Goal: Complete application form

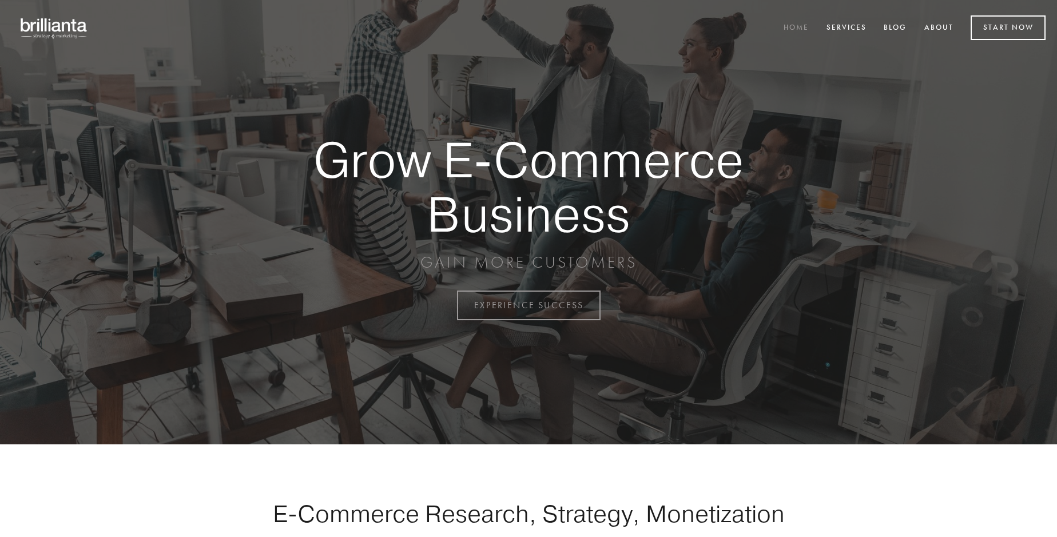
scroll to position [2999, 0]
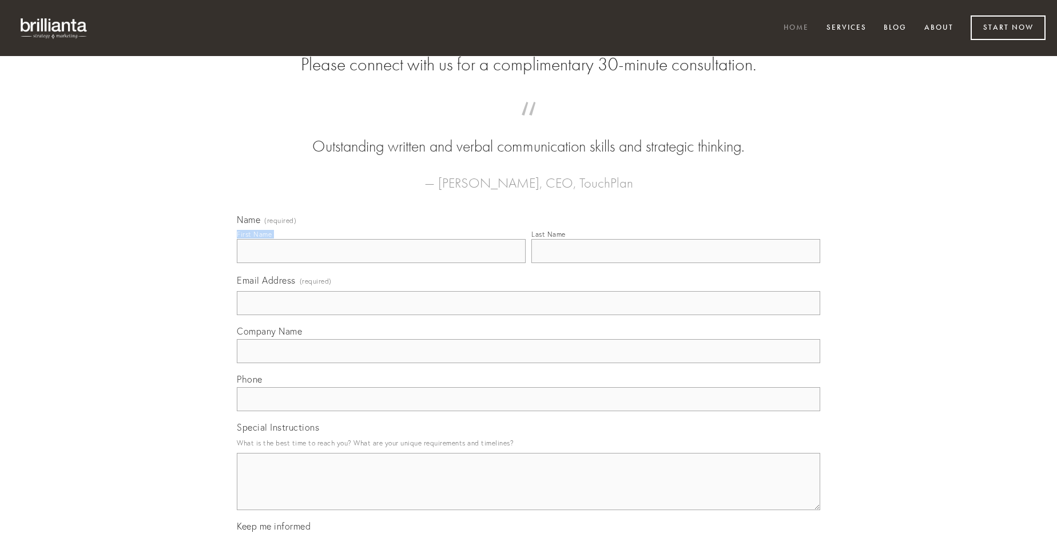
type input "[PERSON_NAME]"
click at [676, 263] on input "Last Name" at bounding box center [675, 251] width 289 height 24
type input "[PERSON_NAME]"
click at [529, 315] on input "Email Address (required)" at bounding box center [528, 303] width 583 height 24
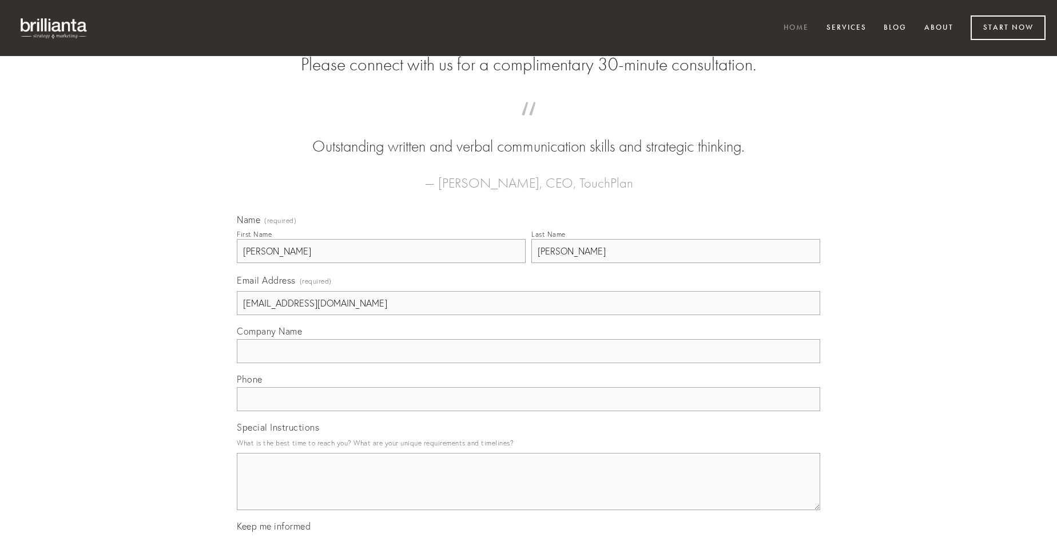
type input "[EMAIL_ADDRESS][DOMAIN_NAME]"
click at [529, 363] on input "Company Name" at bounding box center [528, 351] width 583 height 24
type input "velit"
click at [529, 411] on input "text" at bounding box center [528, 399] width 583 height 24
click at [529, 492] on textarea "Special Instructions" at bounding box center [528, 481] width 583 height 57
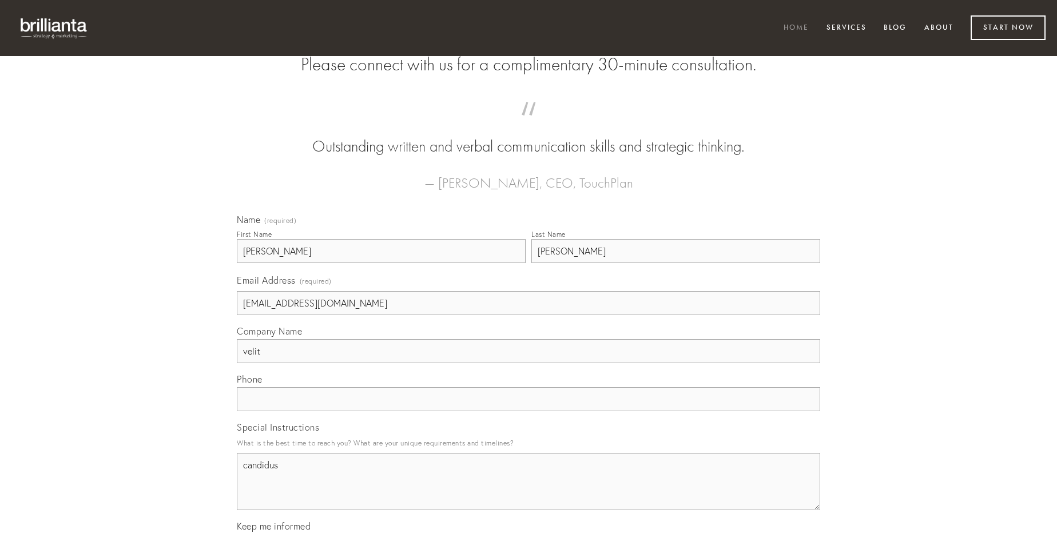
type textarea "candidus"
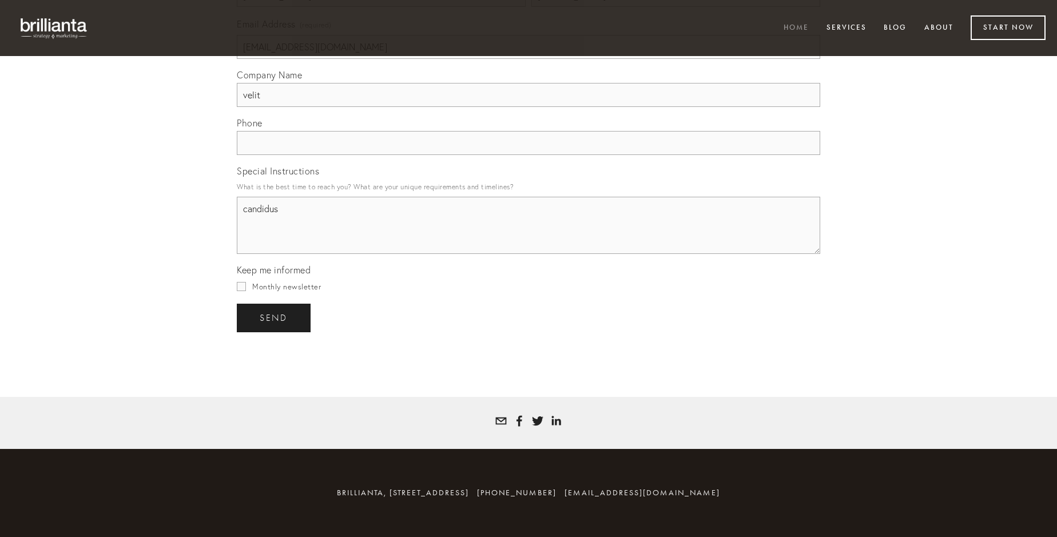
click at [275, 317] on span "send" at bounding box center [274, 318] width 28 height 10
